Goal: Obtain resource: Obtain resource

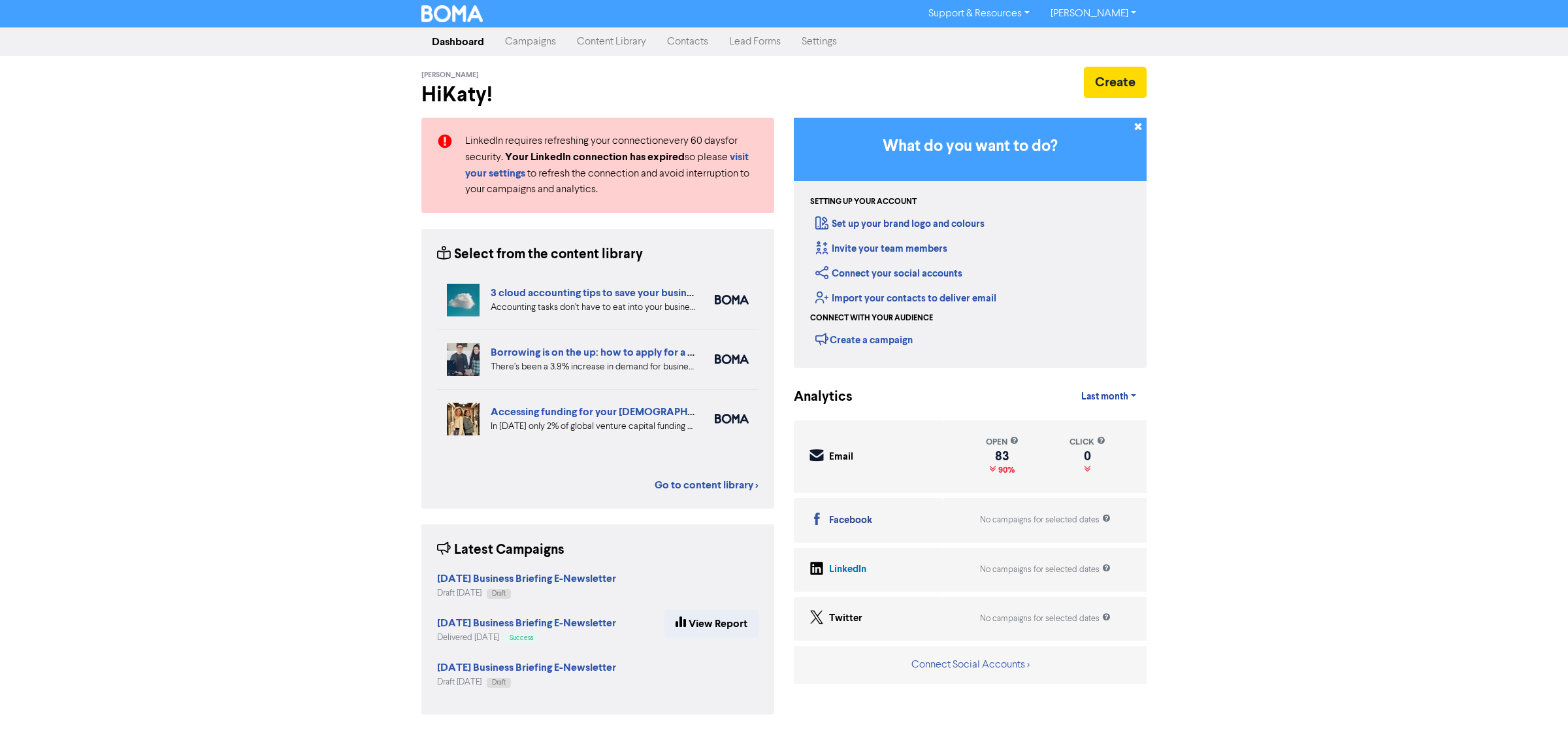
click at [522, 49] on link "Campaigns" at bounding box center [531, 41] width 72 height 26
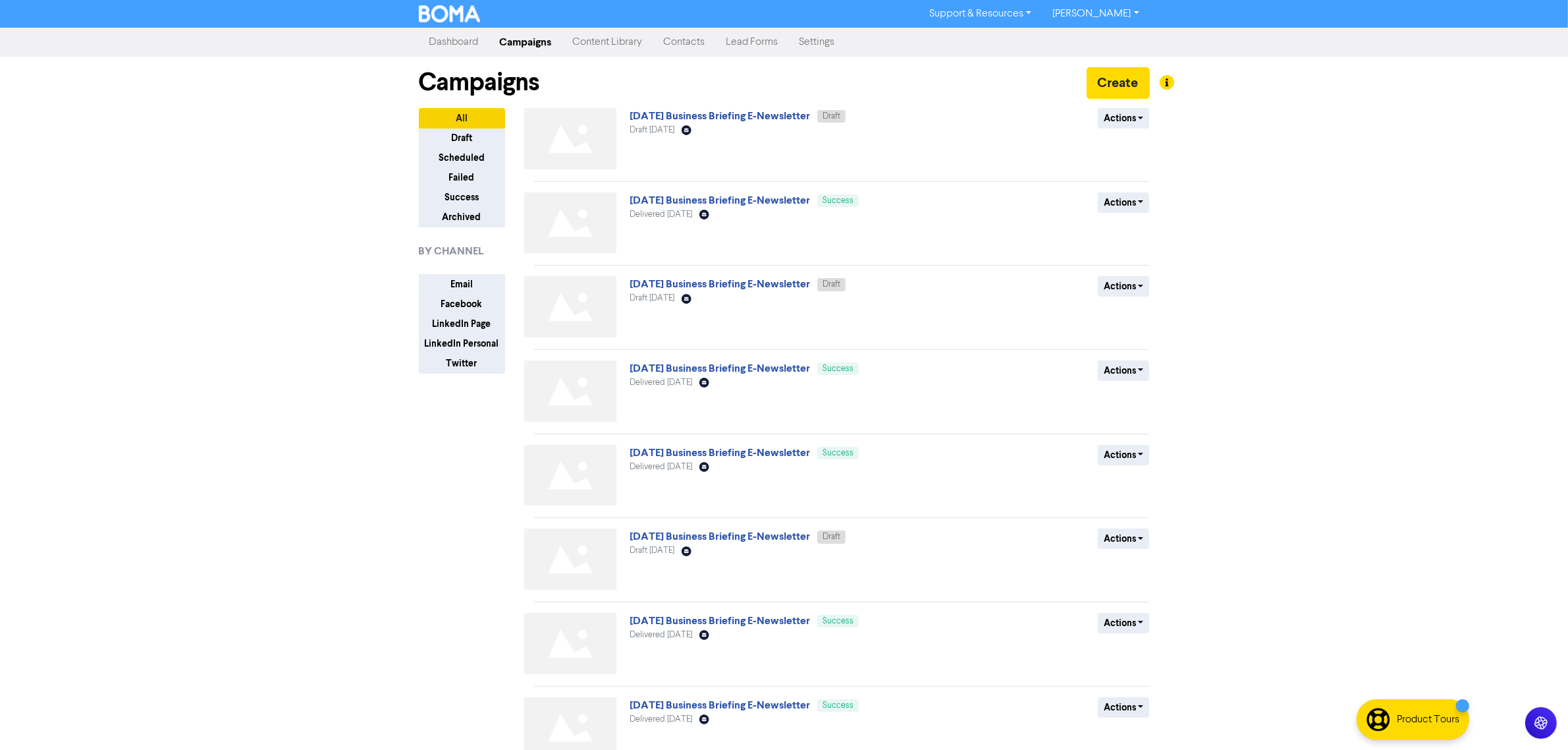
click at [331, 465] on div "Support & Resources Video Tutorials FAQ & Guides Marketing Education Katy Day L…" at bounding box center [784, 375] width 1568 height 750
click at [601, 43] on link "Content Library" at bounding box center [607, 42] width 91 height 26
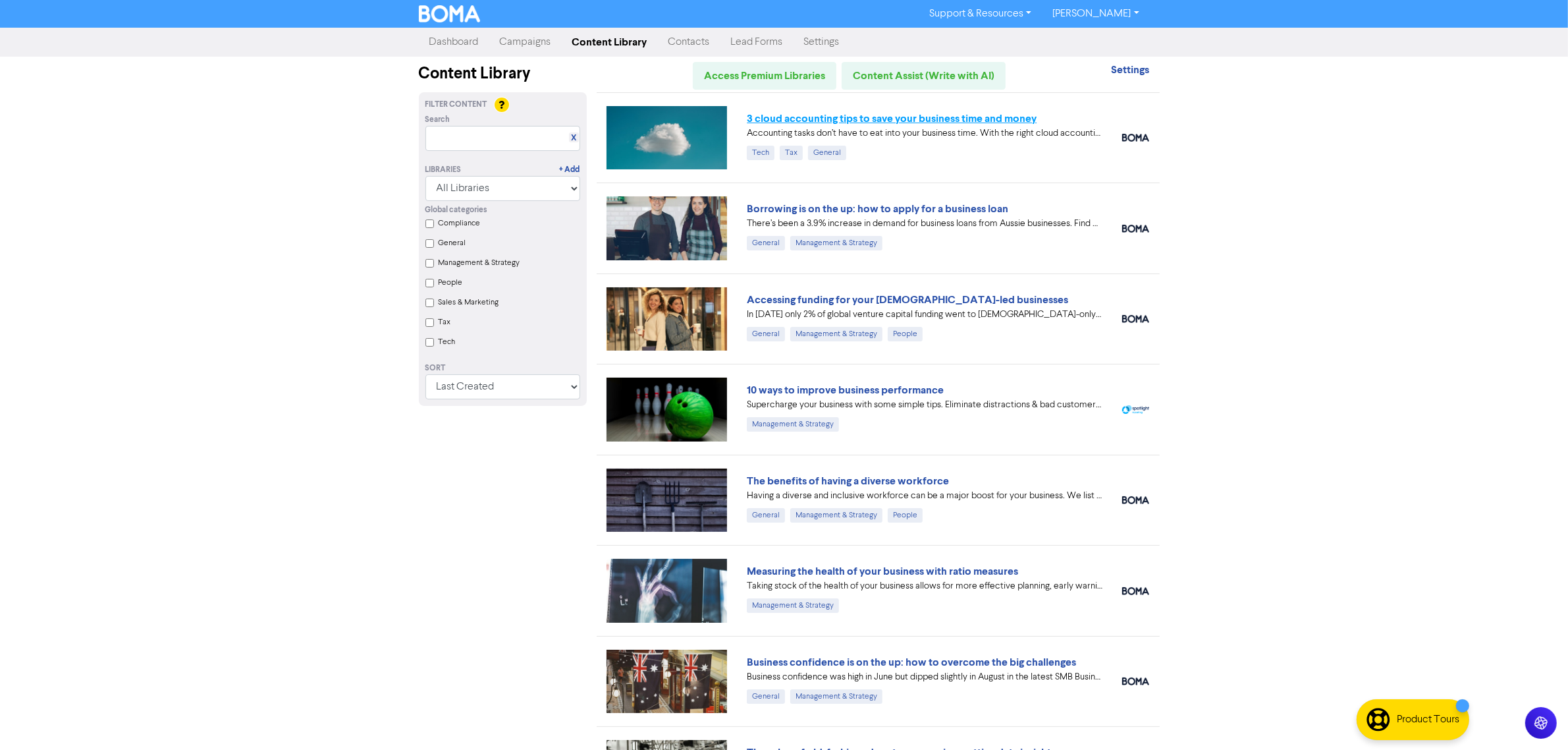
click at [827, 119] on link "3 cloud accounting tips to save your business time and money" at bounding box center [891, 119] width 289 height 13
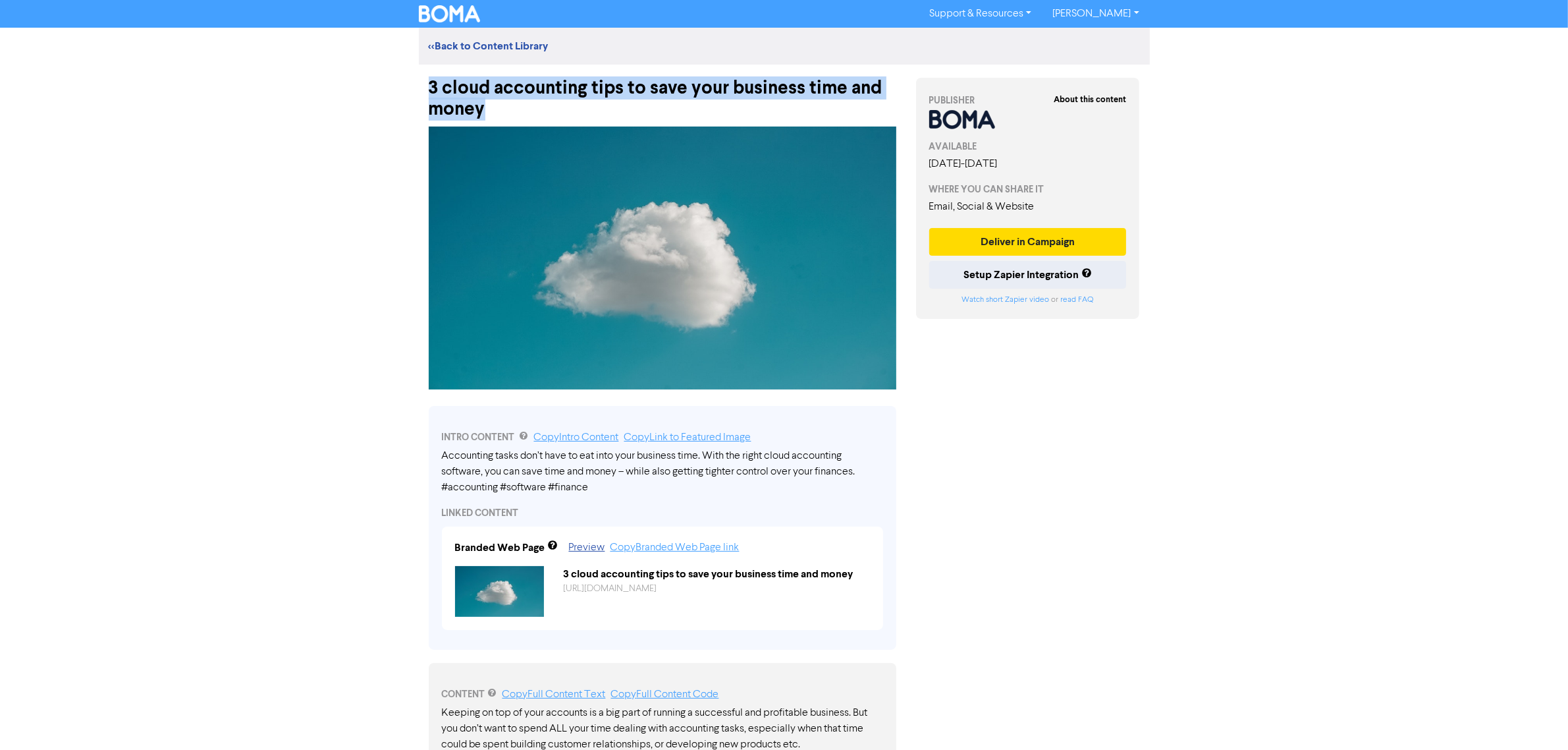
drag, startPoint x: 527, startPoint y: 112, endPoint x: 428, endPoint y: 89, distance: 101.6
click at [428, 89] on div "3 cloud accounting tips to save your business time and money" at bounding box center [662, 92] width 468 height 56
copy div "3 cloud accounting tips to save your business time and money"
click at [604, 250] on img at bounding box center [662, 258] width 468 height 263
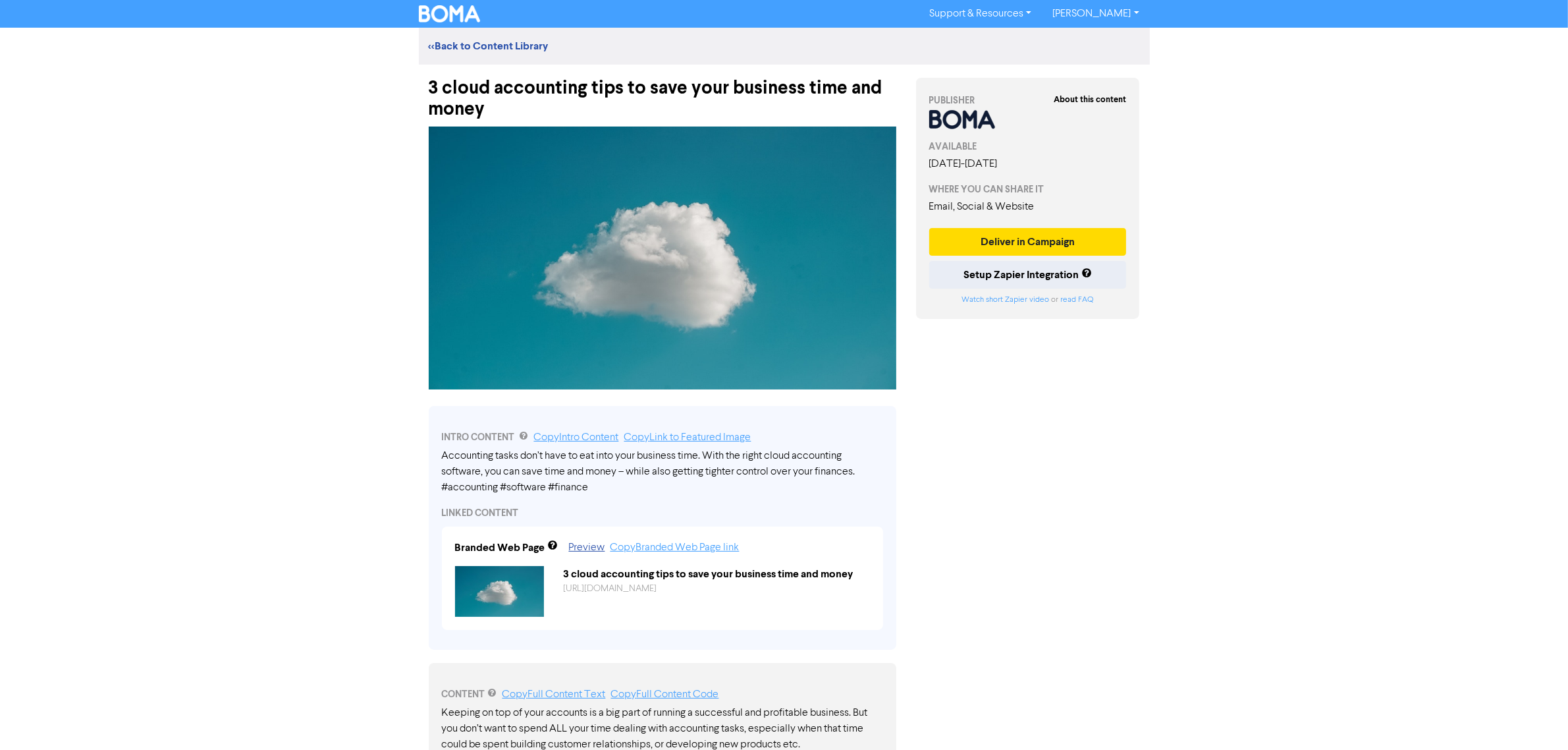
click at [1183, 486] on div "Support & Resources Video Tutorials FAQ & Guides Marketing Education Katy Day L…" at bounding box center [784, 375] width 1568 height 750
click at [527, 601] on img at bounding box center [500, 591] width 89 height 50
click at [638, 293] on img at bounding box center [662, 258] width 468 height 263
